Goal: Transaction & Acquisition: Purchase product/service

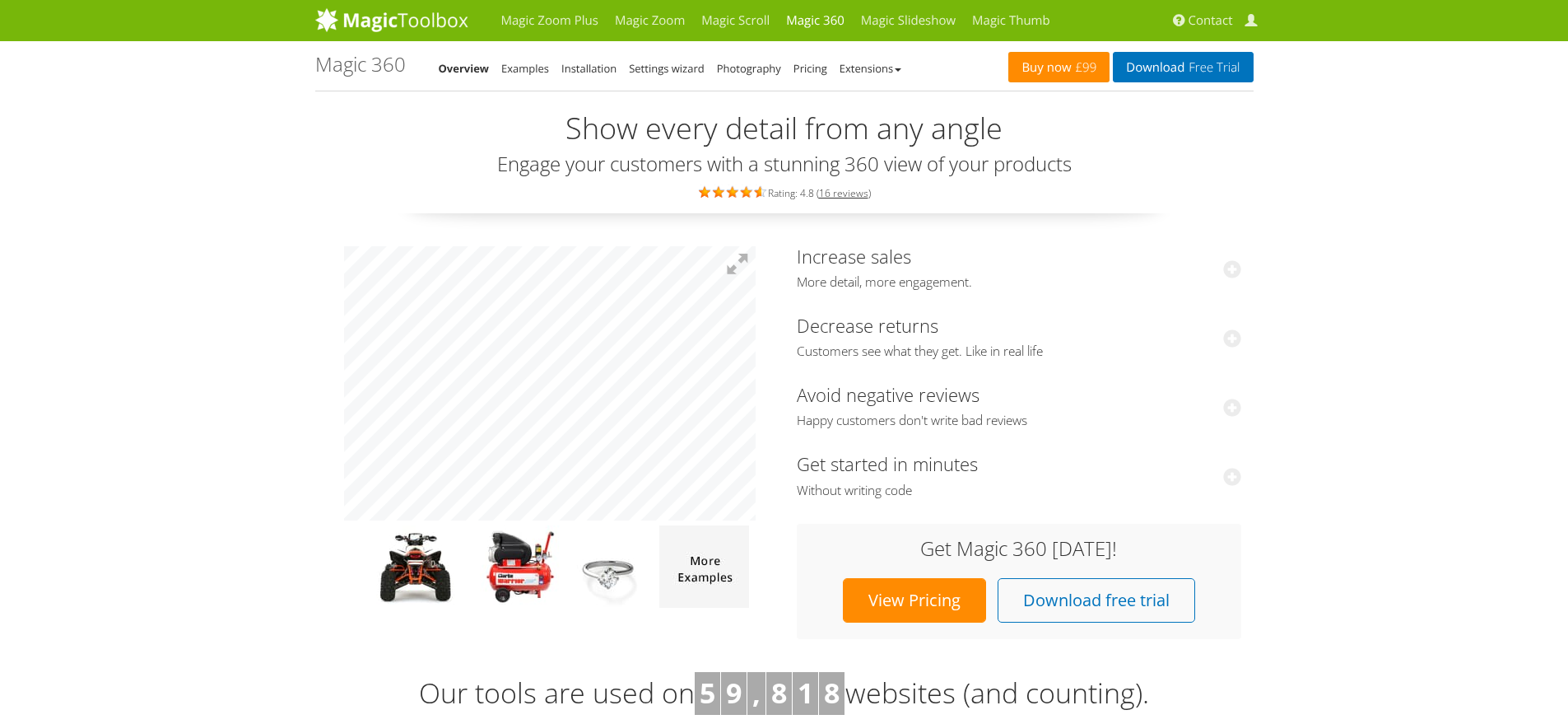
click at [1063, 70] on link "Buy now £99" at bounding box center [1058, 67] width 101 height 31
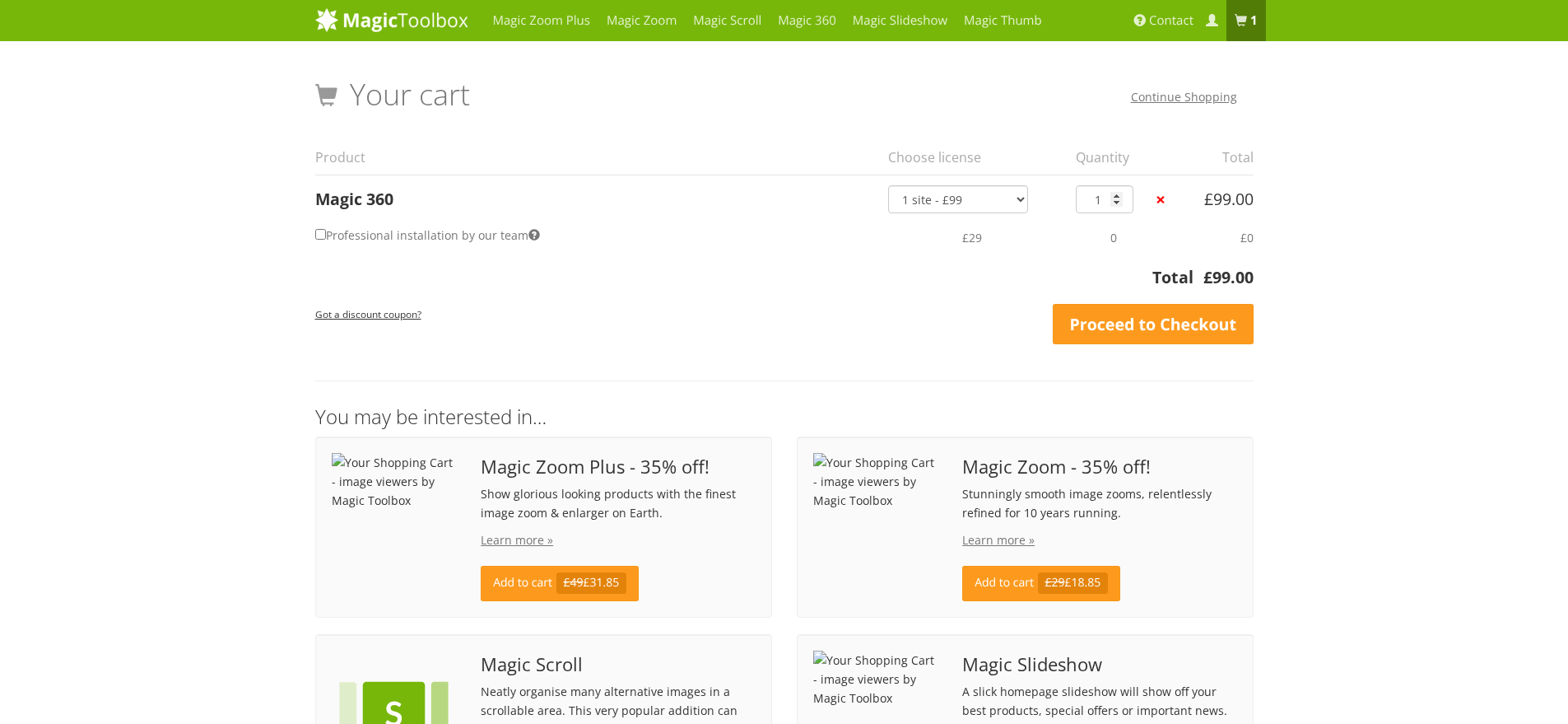
click at [568, 272] on th "Total" at bounding box center [754, 282] width 878 height 34
click at [249, 287] on div "Magic Zoom Plus Magic Zoom Magic Scroll Magic 360 Magic Slideshow Magic Thumb" at bounding box center [784, 590] width 1568 height 1181
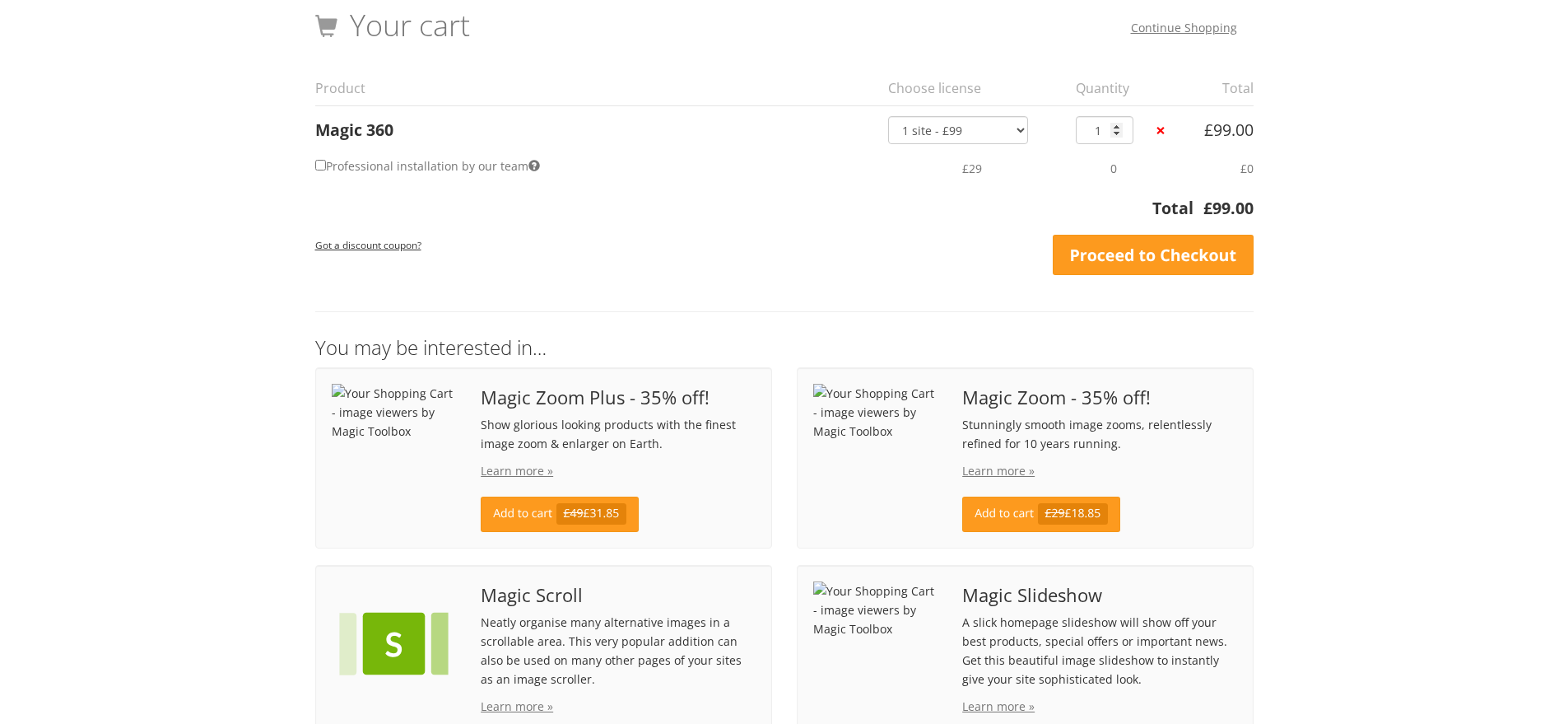
scroll to position [75, 0]
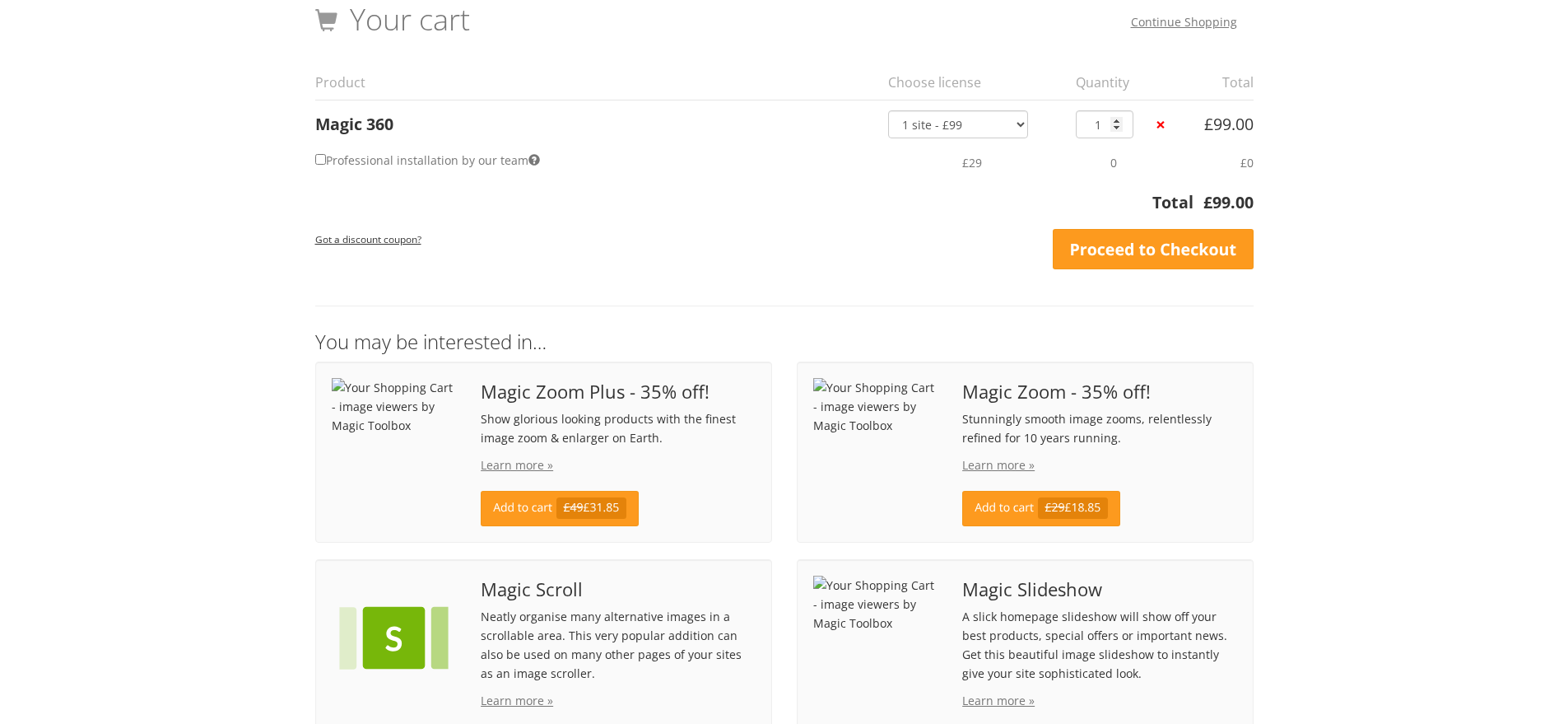
click at [120, 117] on div "Magic Zoom Plus Magic Zoom Magic Scroll Magic 360 Magic Slideshow Magic Thumb" at bounding box center [784, 515] width 1568 height 1181
click at [585, 243] on div "Got a discount coupon? Apply Coupon Update Cart Proceed to Checkout" at bounding box center [785, 250] width 938 height 42
click at [1129, 254] on link "Proceed to Checkout" at bounding box center [1153, 250] width 201 height 42
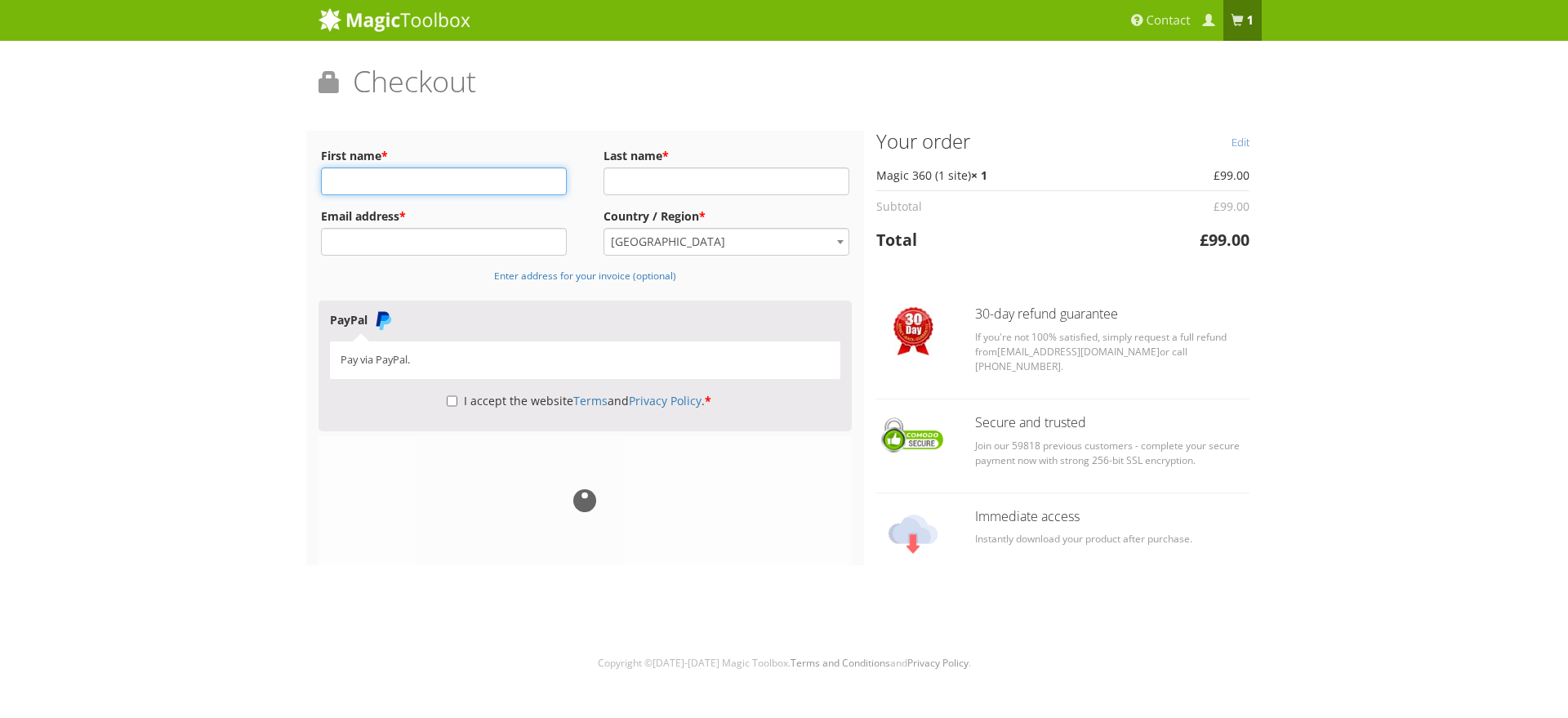
click at [438, 183] on input "First name *" at bounding box center [444, 181] width 246 height 28
type input "Milad"
type input "Habibi"
type input "h"
type input "mh@optifo.com"
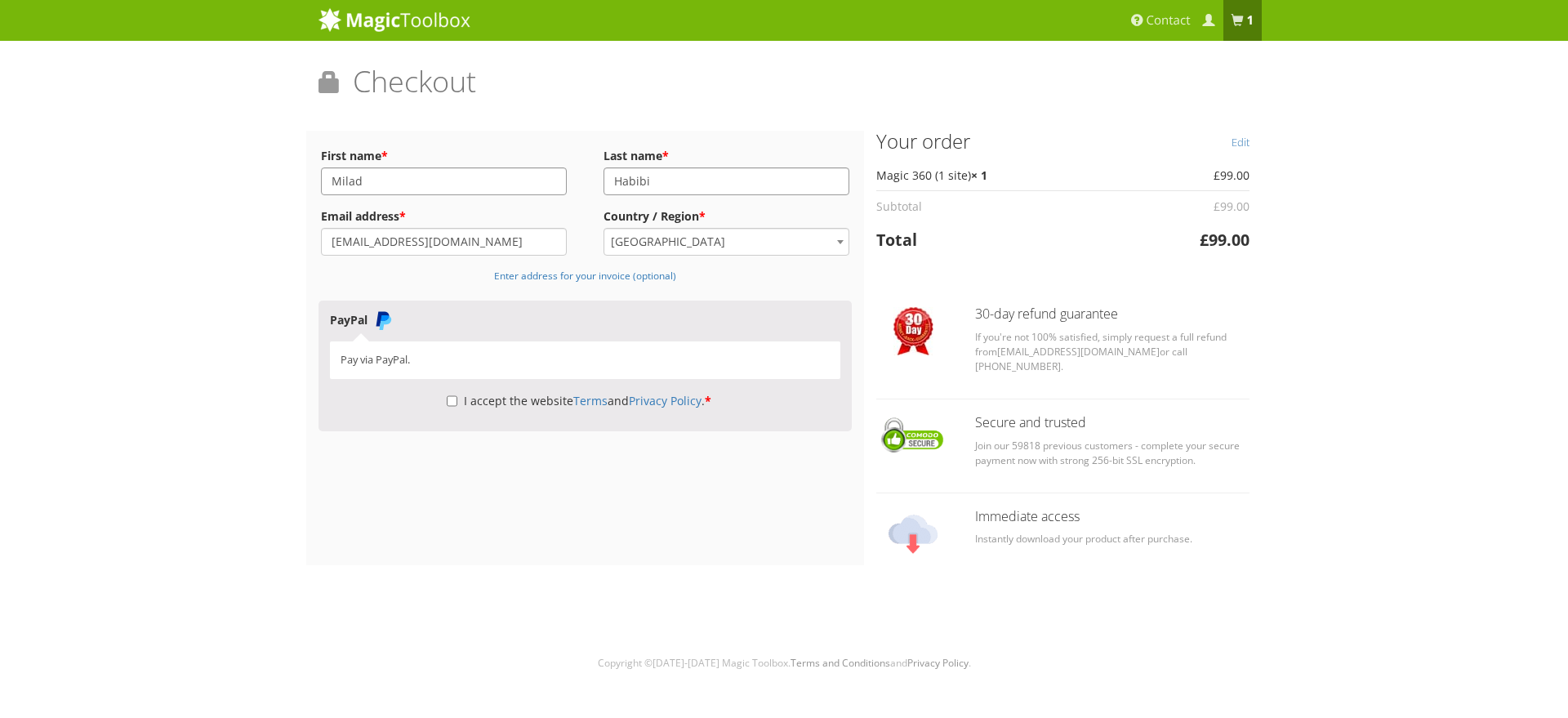
click at [717, 246] on span "India" at bounding box center [726, 242] width 244 height 26
type input "den"
select select "DK"
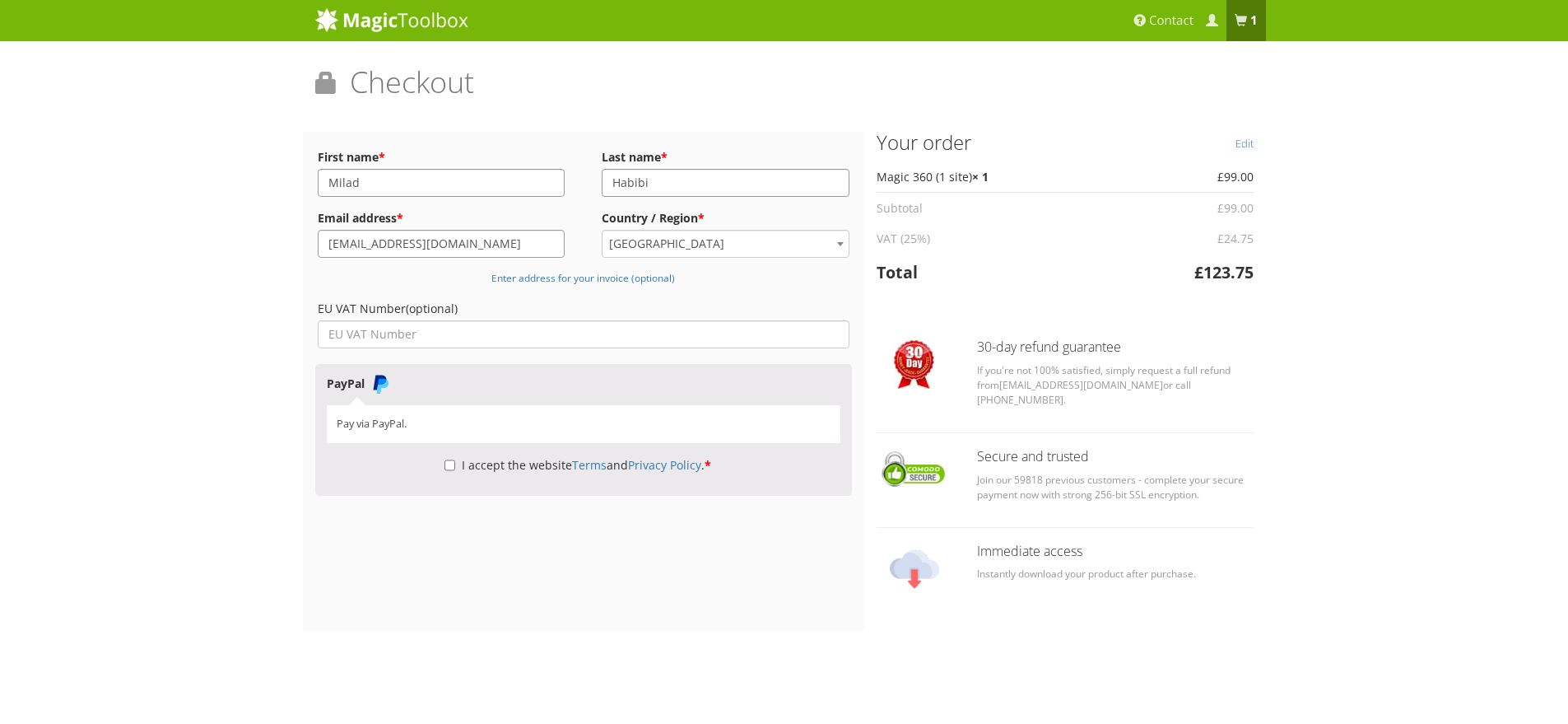
click at [247, 315] on div "Magic Zoom Plus Magic Zoom Magic Scroll Magic 360 Magic Slideshow Magic Thumb" at bounding box center [784, 373] width 1568 height 745
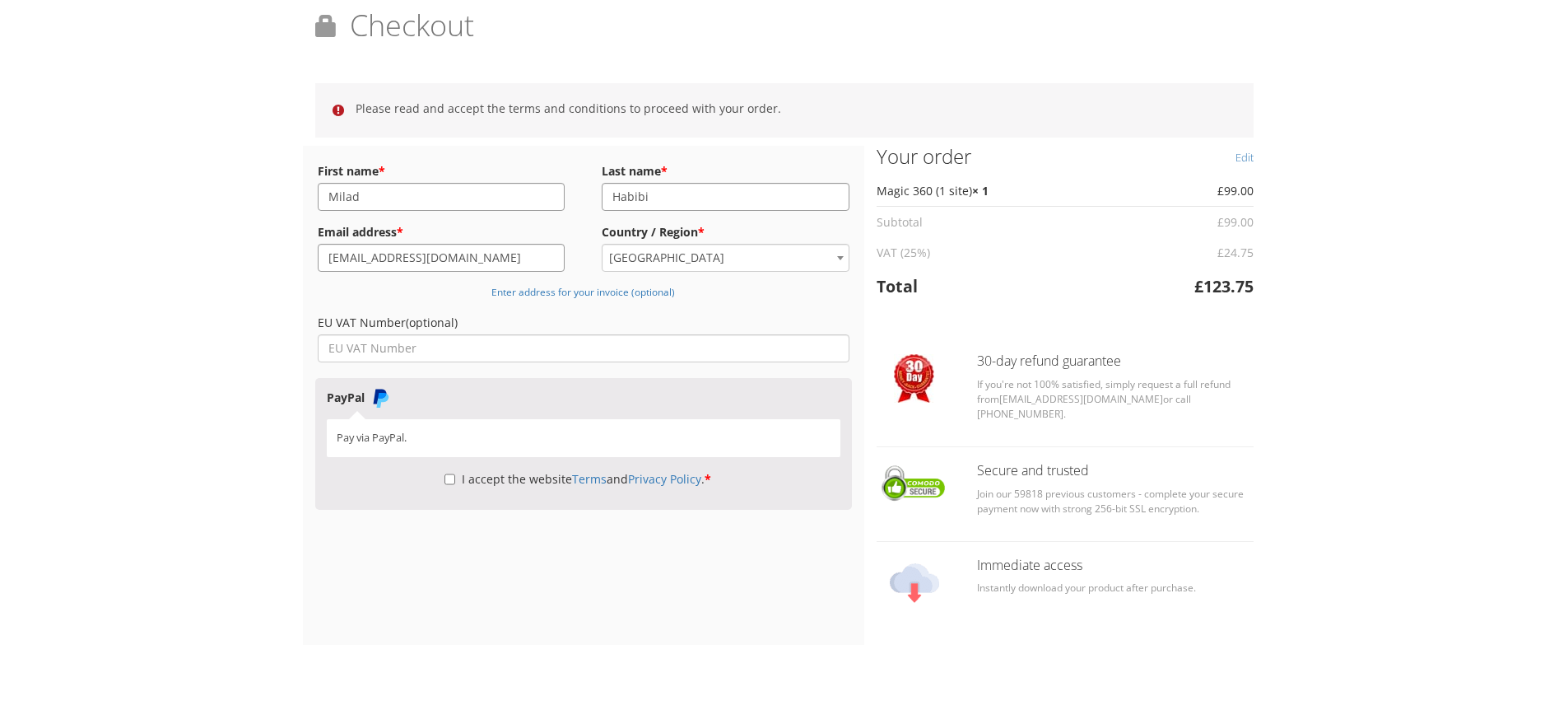
scroll to position [58, 0]
click at [450, 479] on input "I accept the website Terms and Privacy Policy . *" at bounding box center [450, 478] width 11 height 28
checkbox input "true"
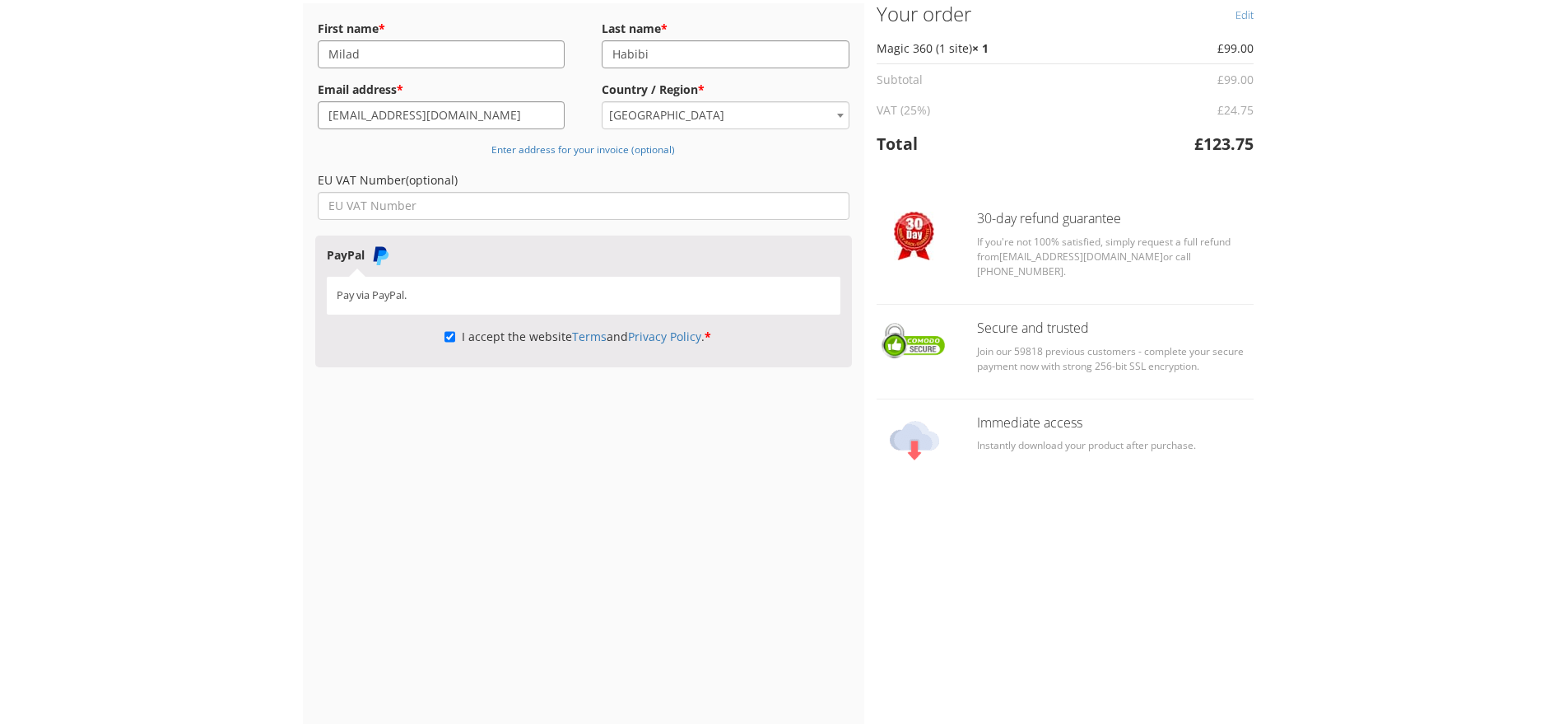
scroll to position [47, 0]
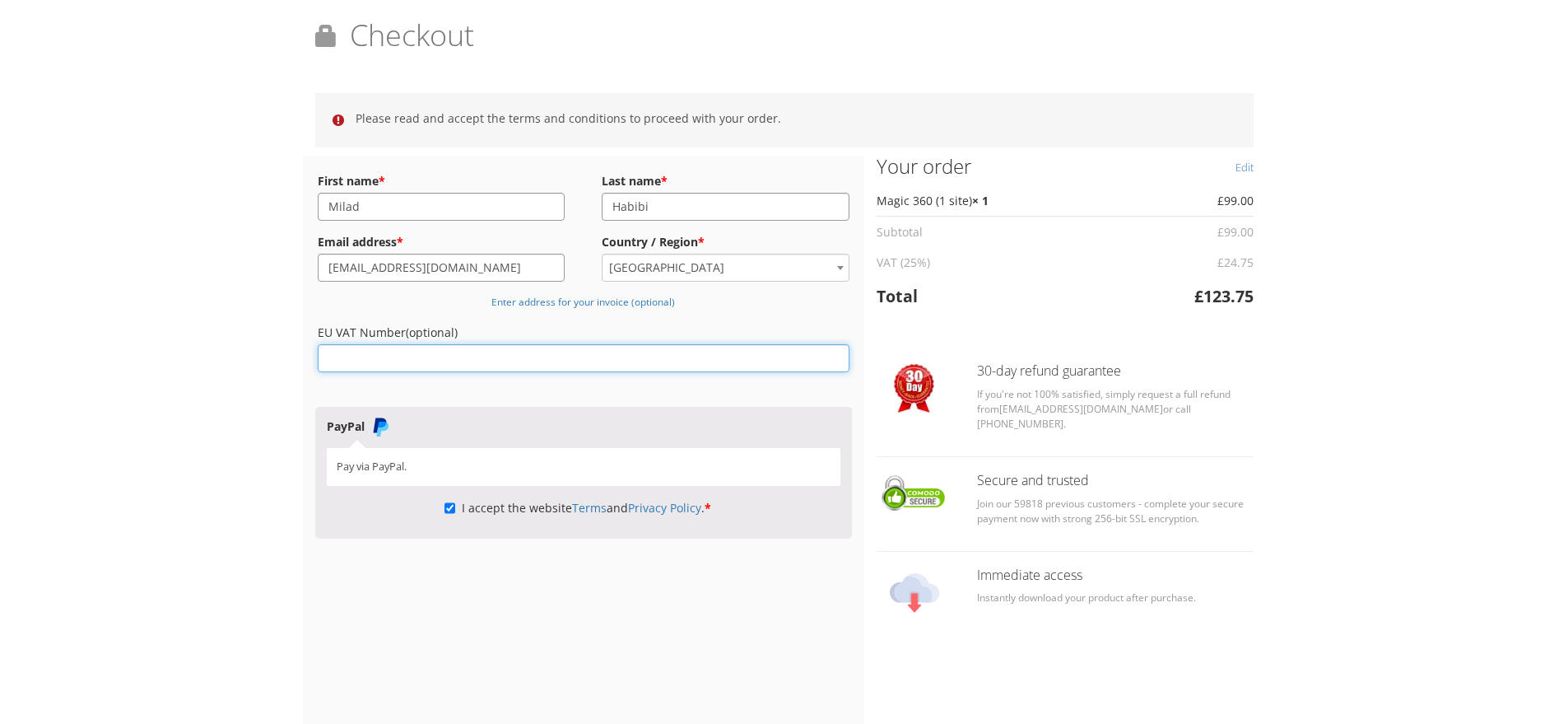
click at [381, 359] on input "EU VAT Number (optional)" at bounding box center [584, 358] width 533 height 28
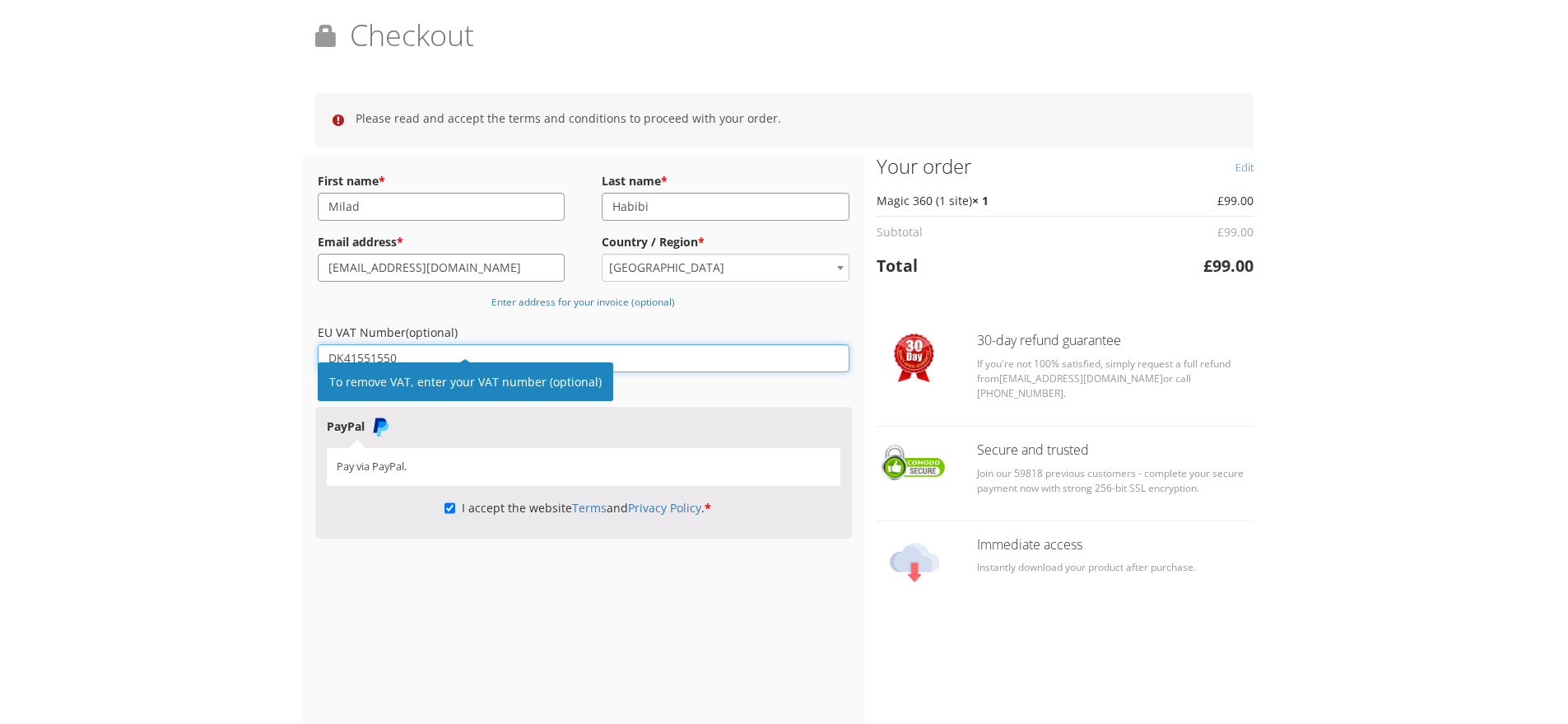
type input "DK41551550"
click at [190, 408] on div "Magic Zoom Plus Magic Zoom Magic Scroll Magic 360 Magic Slideshow Magic Thumb" at bounding box center [784, 601] width 1568 height 1295
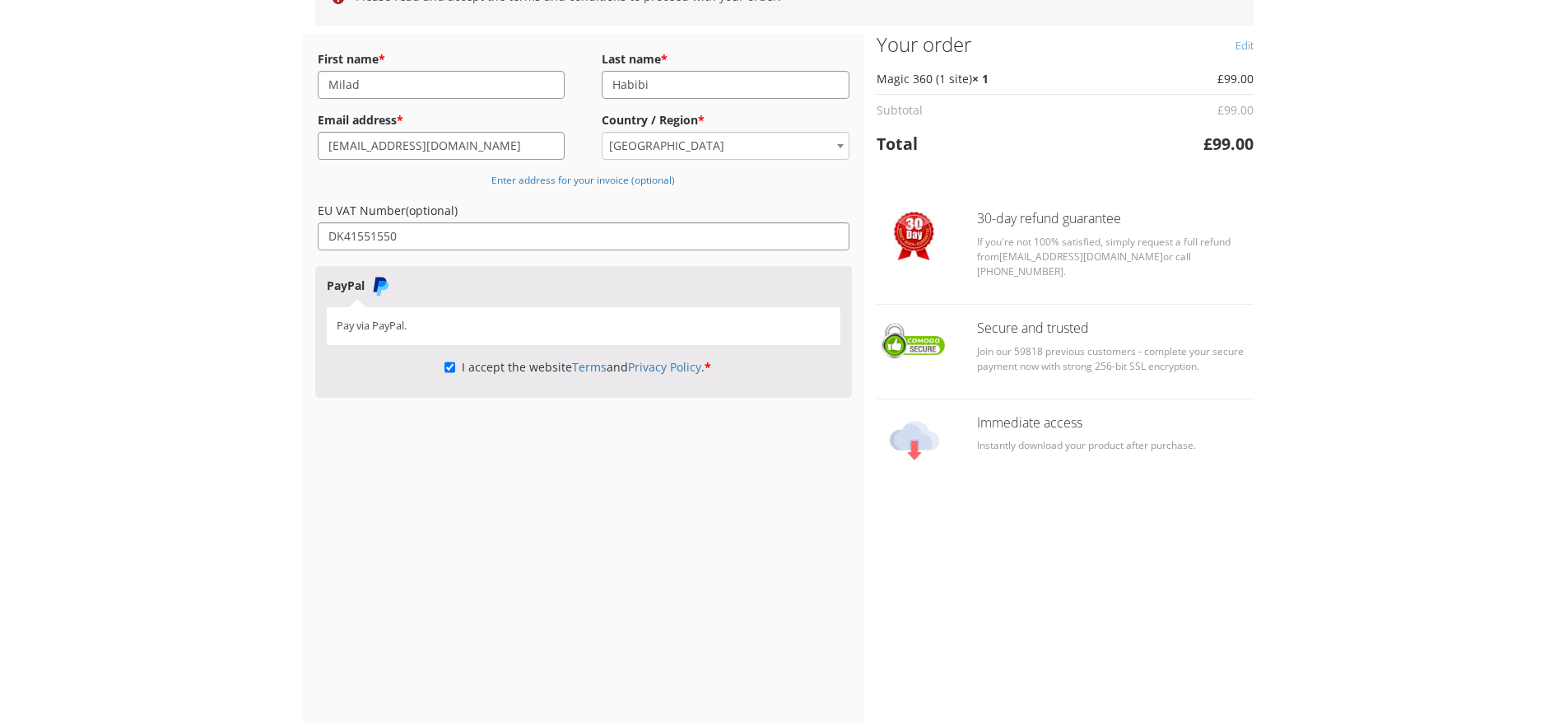
scroll to position [21, 0]
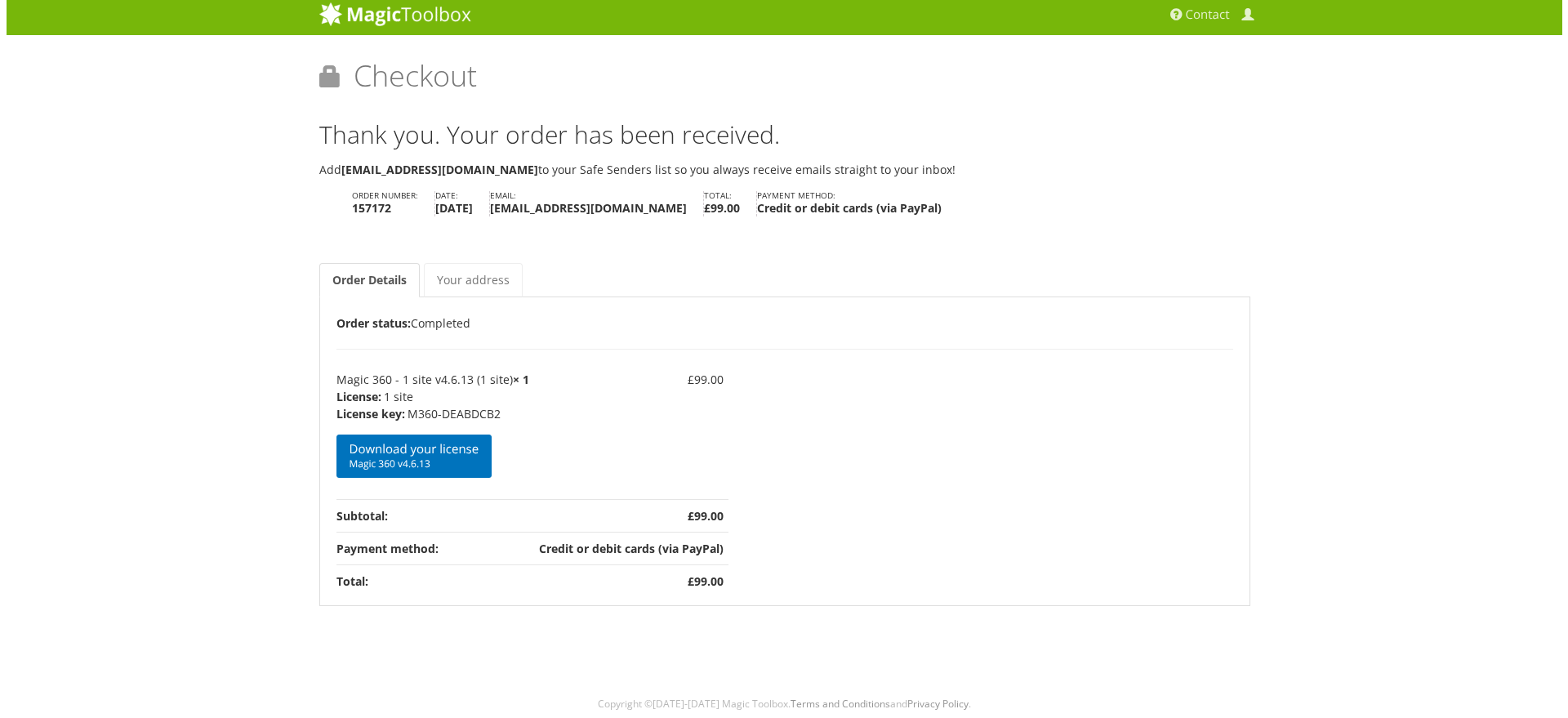
scroll to position [7, 0]
click at [388, 456] on span "Magic 360 v4.6.13" at bounding box center [407, 463] width 130 height 13
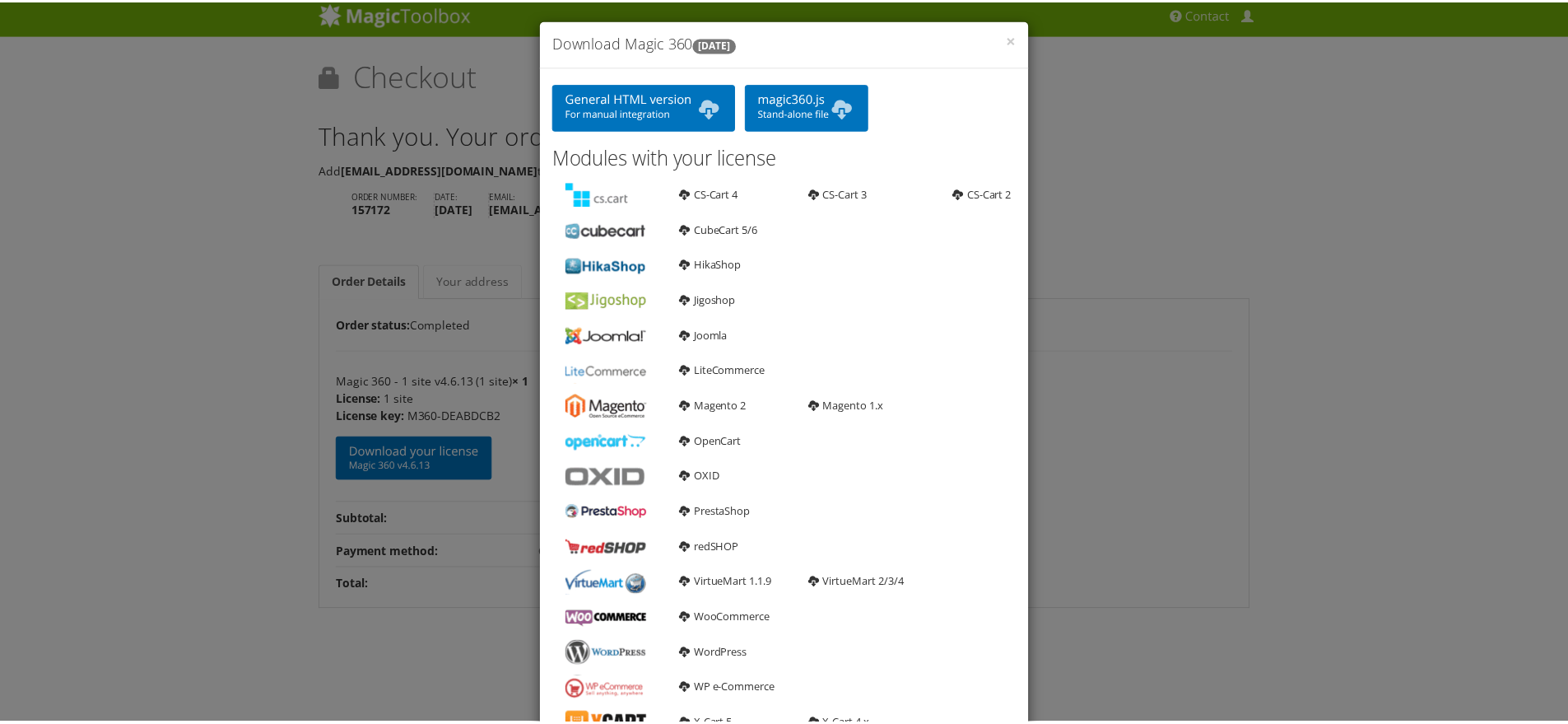
scroll to position [0, 0]
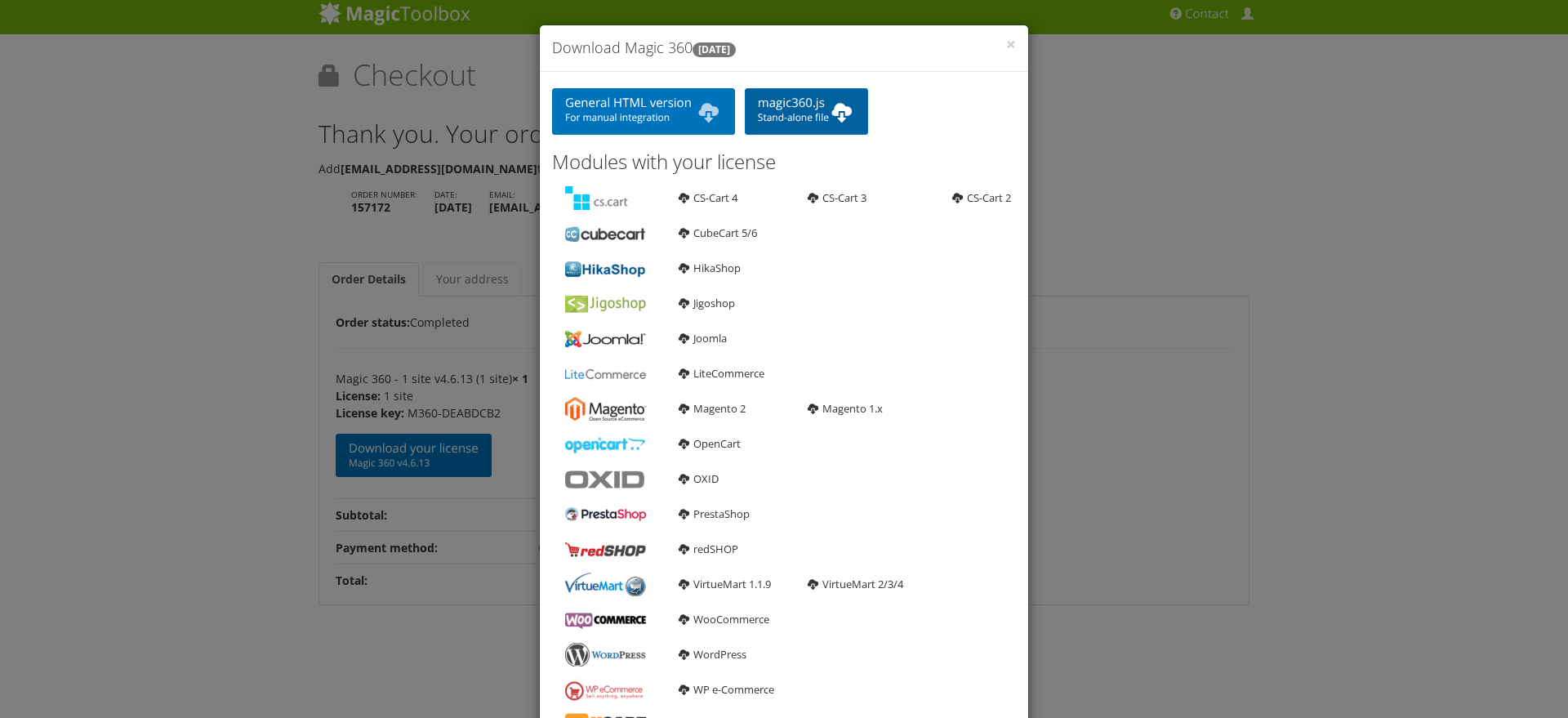
click at [796, 111] on span "Stand-alone file" at bounding box center [805, 118] width 97 height 13
click at [1006, 43] on span "×" at bounding box center [1011, 44] width 10 height 23
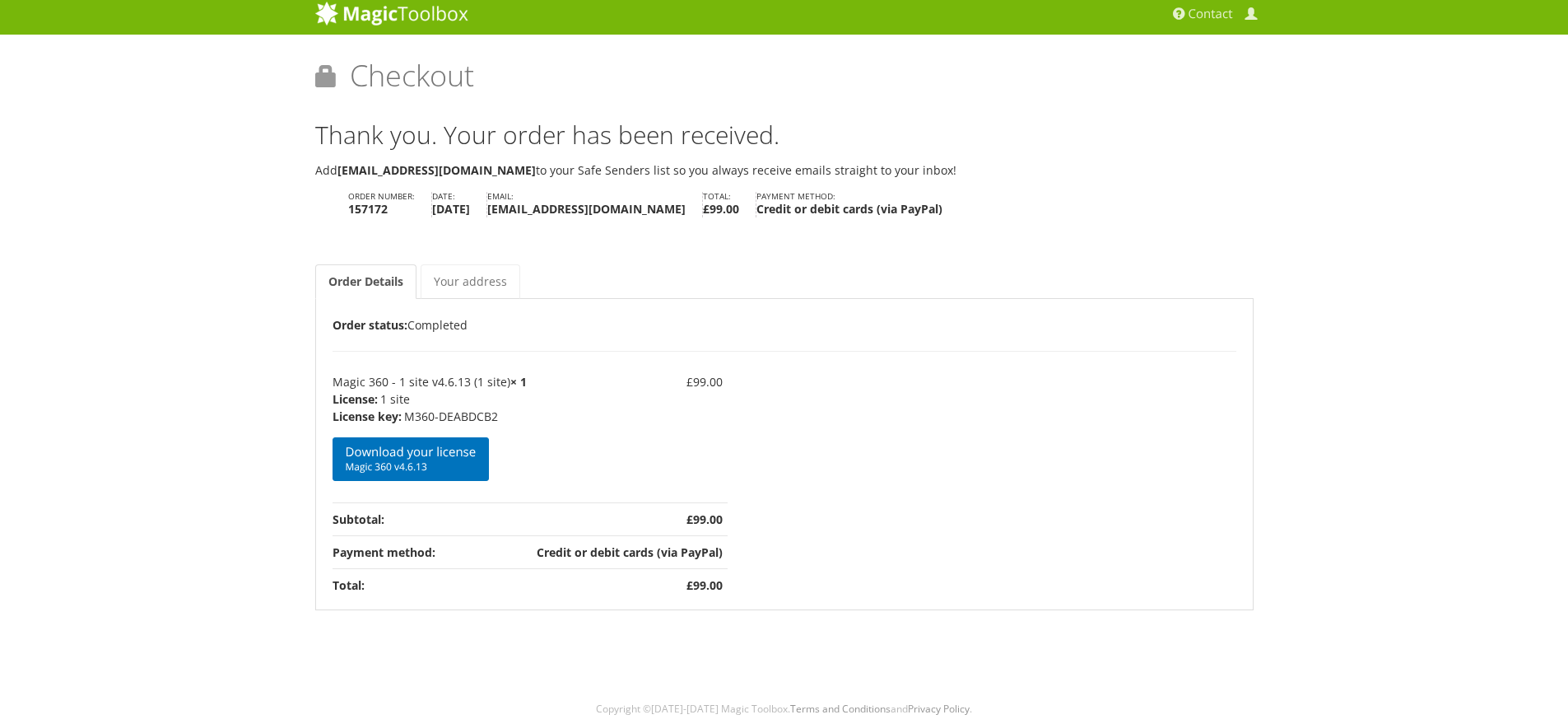
click at [259, 164] on div "Magic Zoom Plus Magic Zoom Magic Scroll Magic 360 Magic Slideshow Magic Thumb" at bounding box center [784, 358] width 1568 height 730
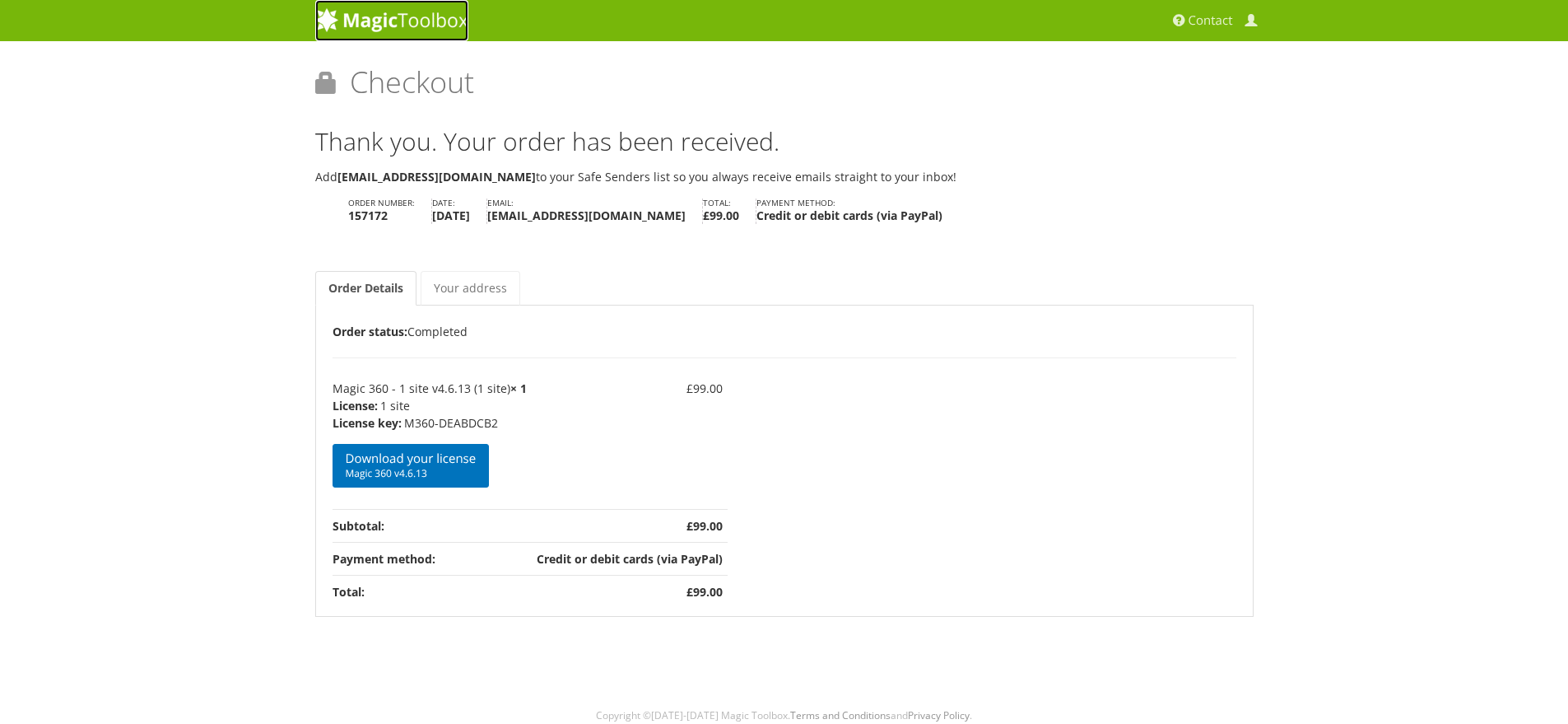
click at [369, 21] on img at bounding box center [392, 20] width 153 height 25
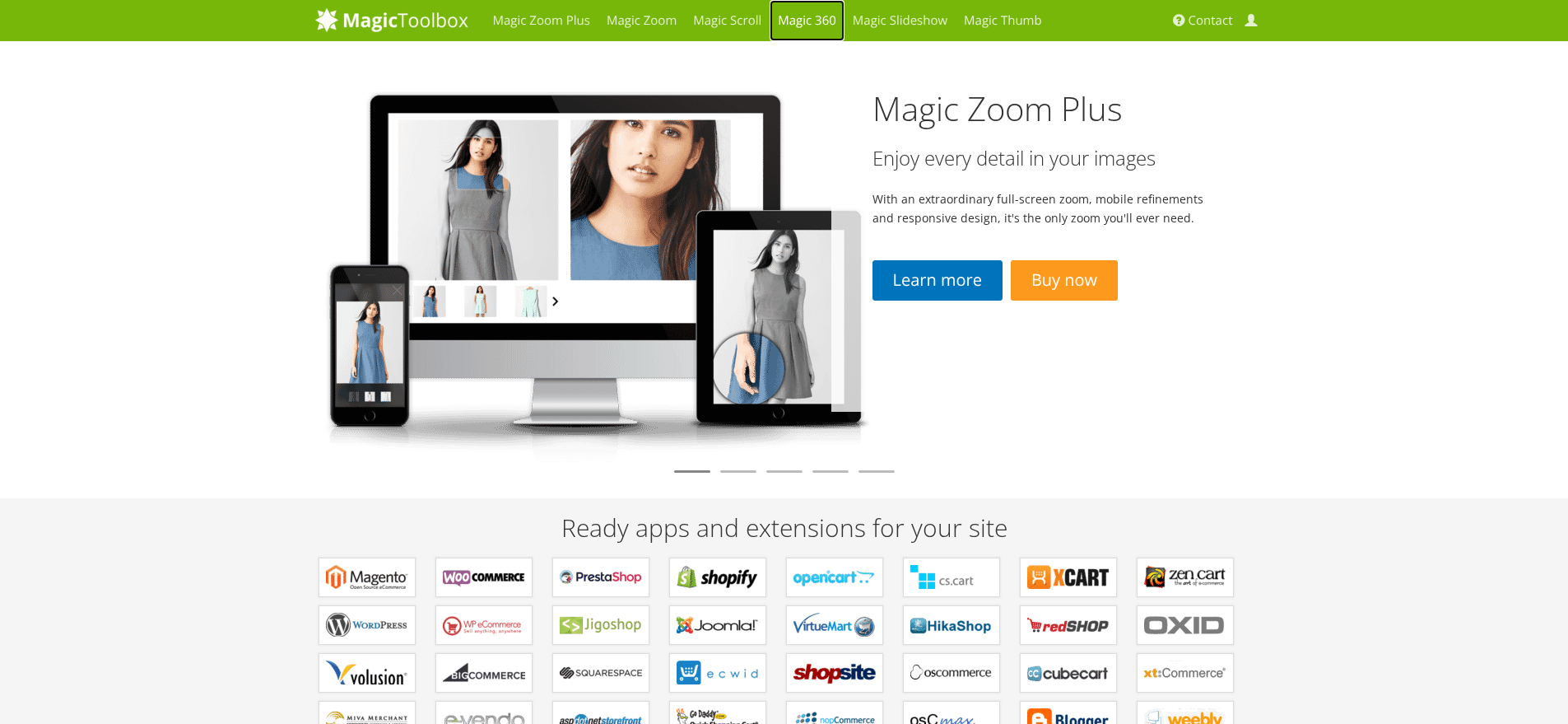
click at [805, 28] on link "Magic 360" at bounding box center [807, 20] width 75 height 42
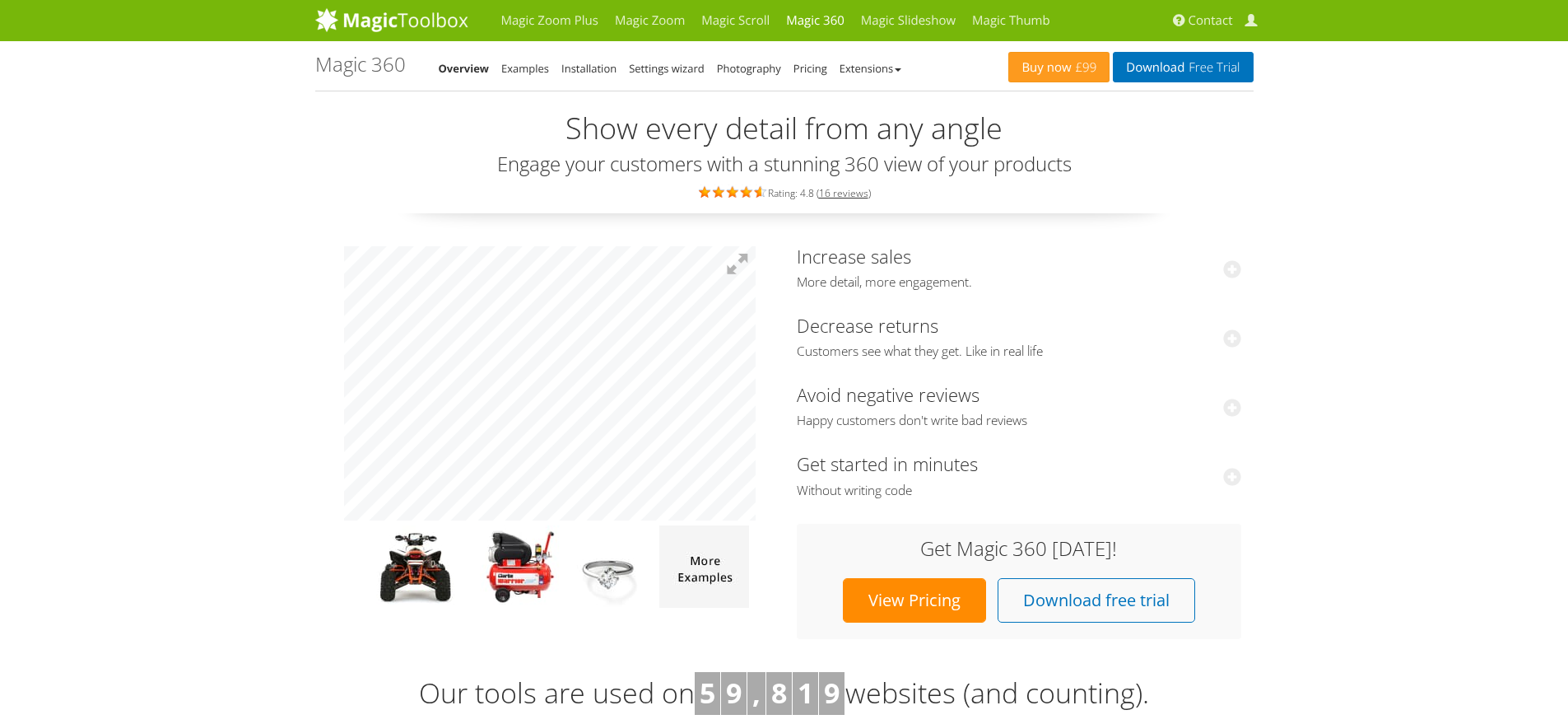
click at [1218, 132] on h2 "Show every detail from any angle" at bounding box center [785, 128] width 938 height 33
